Goal: Task Accomplishment & Management: Use online tool/utility

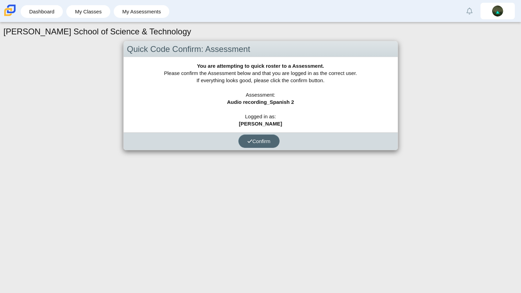
click at [256, 141] on span "Confirm" at bounding box center [258, 141] width 23 height 6
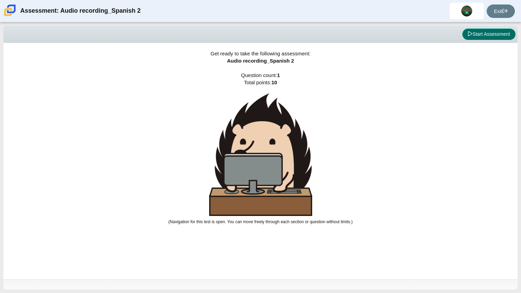
click at [506, 34] on button "Start Assessment" at bounding box center [488, 35] width 53 height 12
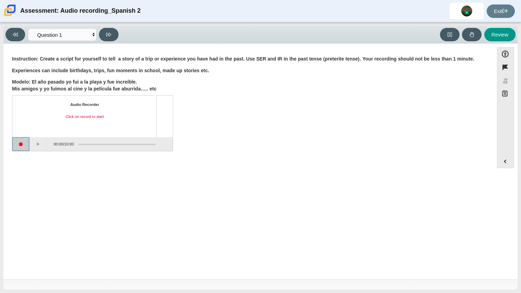
click at [20, 146] on button "Start recording" at bounding box center [20, 144] width 17 height 14
click at [21, 148] on button "Stop recording" at bounding box center [20, 144] width 17 height 14
click at [113, 30] on button at bounding box center [109, 34] width 20 height 13
select select "review"
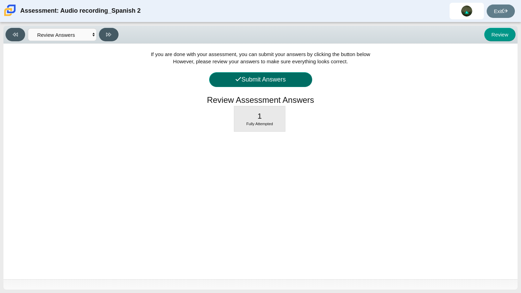
click at [273, 78] on button "Submit Answers" at bounding box center [260, 79] width 103 height 15
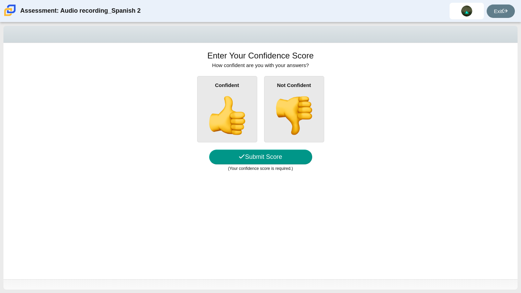
click at [240, 126] on img at bounding box center [227, 115] width 39 height 39
click at [0, 0] on input "Confident" at bounding box center [0, 0] width 0 height 0
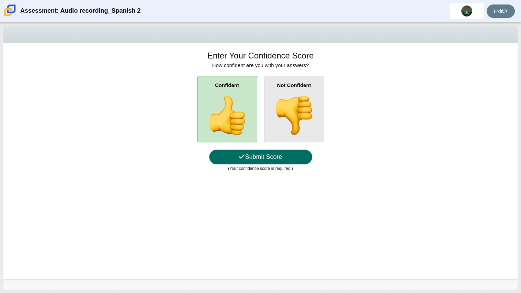
click at [272, 158] on button "Submit Score" at bounding box center [260, 156] width 103 height 15
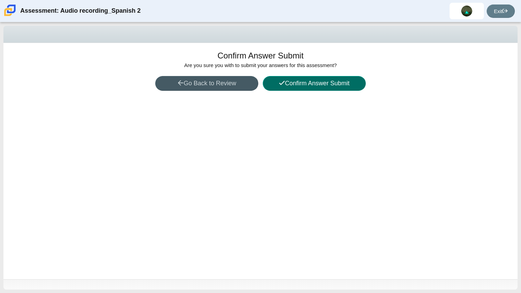
click at [281, 84] on icon at bounding box center [282, 83] width 6 height 6
